Goal: Task Accomplishment & Management: Use online tool/utility

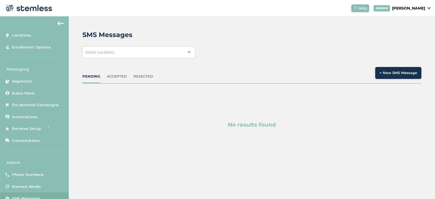
scroll to position [14, 0]
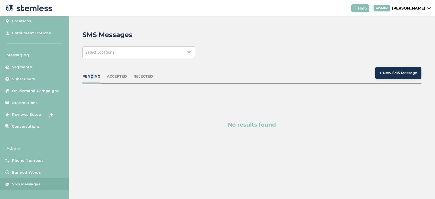
click at [89, 73] on div "PENDING ACCEPTED REJECTED + New SMS Message" at bounding box center [251, 75] width 339 height 17
click at [89, 74] on div "PENDING" at bounding box center [91, 76] width 18 height 5
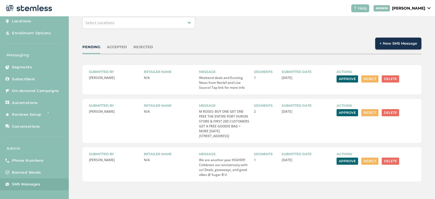
scroll to position [30, 0]
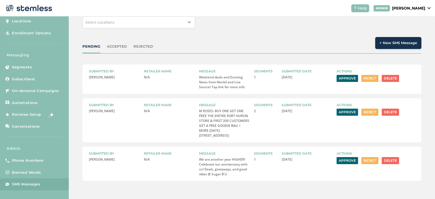
click at [344, 78] on button "Approve" at bounding box center [347, 78] width 21 height 7
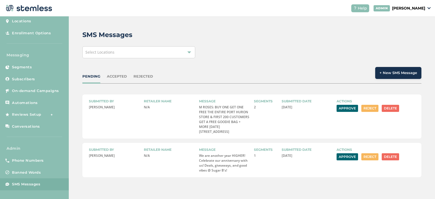
click at [373, 109] on button "Reject" at bounding box center [370, 108] width 17 height 7
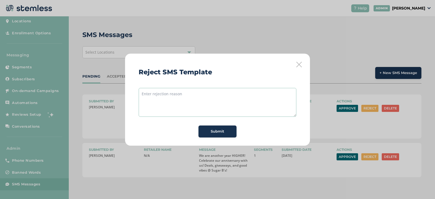
click at [166, 95] on textarea at bounding box center [218, 102] width 158 height 29
type textarea "We can't use their address unfortunately"
click at [225, 136] on button "Submit" at bounding box center [218, 131] width 38 height 12
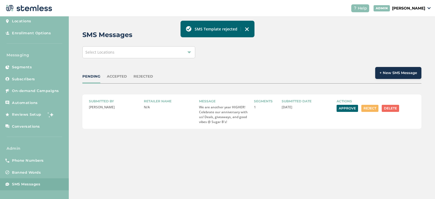
click at [369, 107] on button "Reject" at bounding box center [370, 108] width 17 height 7
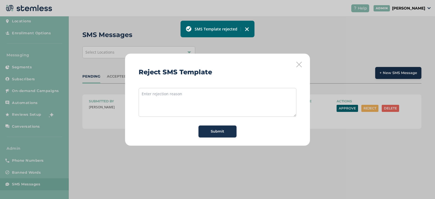
click at [362, 105] on button "Reject" at bounding box center [370, 108] width 17 height 7
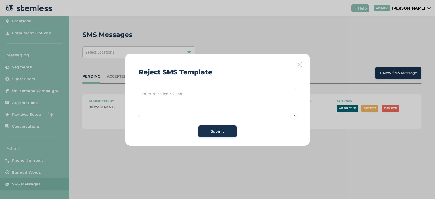
click at [258, 84] on div "Reject SMS Template Submit" at bounding box center [217, 100] width 185 height 92
click at [258, 93] on textarea at bounding box center [218, 102] width 158 height 29
type textarea "We can't use HIGHER unfortunately"
click at [211, 131] on span "Submit" at bounding box center [218, 131] width 14 height 5
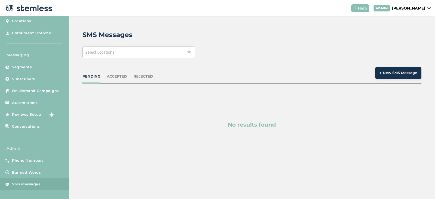
drag, startPoint x: 93, startPoint y: 76, endPoint x: 118, endPoint y: 84, distance: 26.3
click at [93, 76] on div "PENDING" at bounding box center [91, 76] width 18 height 5
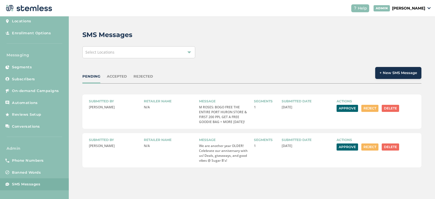
click at [347, 108] on button "Approve" at bounding box center [347, 108] width 21 height 7
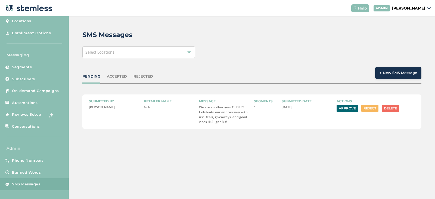
click at [345, 110] on button "Approve" at bounding box center [347, 108] width 21 height 7
